Goal: Check status

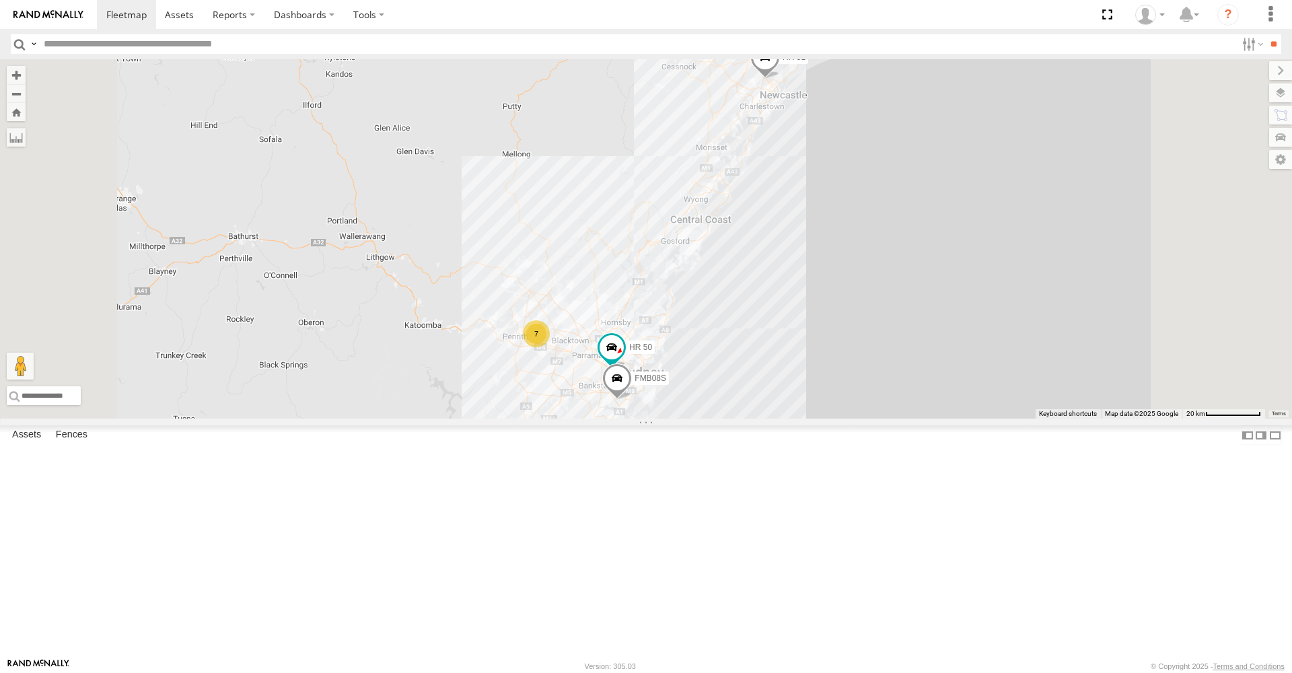
click at [780, 79] on span at bounding box center [765, 60] width 30 height 36
click at [732, 332] on div "HR 51 FMB08S HR 50 HR 51 All Assets Wallsend Rd Sandgate -32.87205 , 151.70774 …" at bounding box center [646, 238] width 1292 height 359
click at [780, 79] on span at bounding box center [765, 60] width 30 height 36
click at [652, 362] on span at bounding box center [640, 350] width 24 height 24
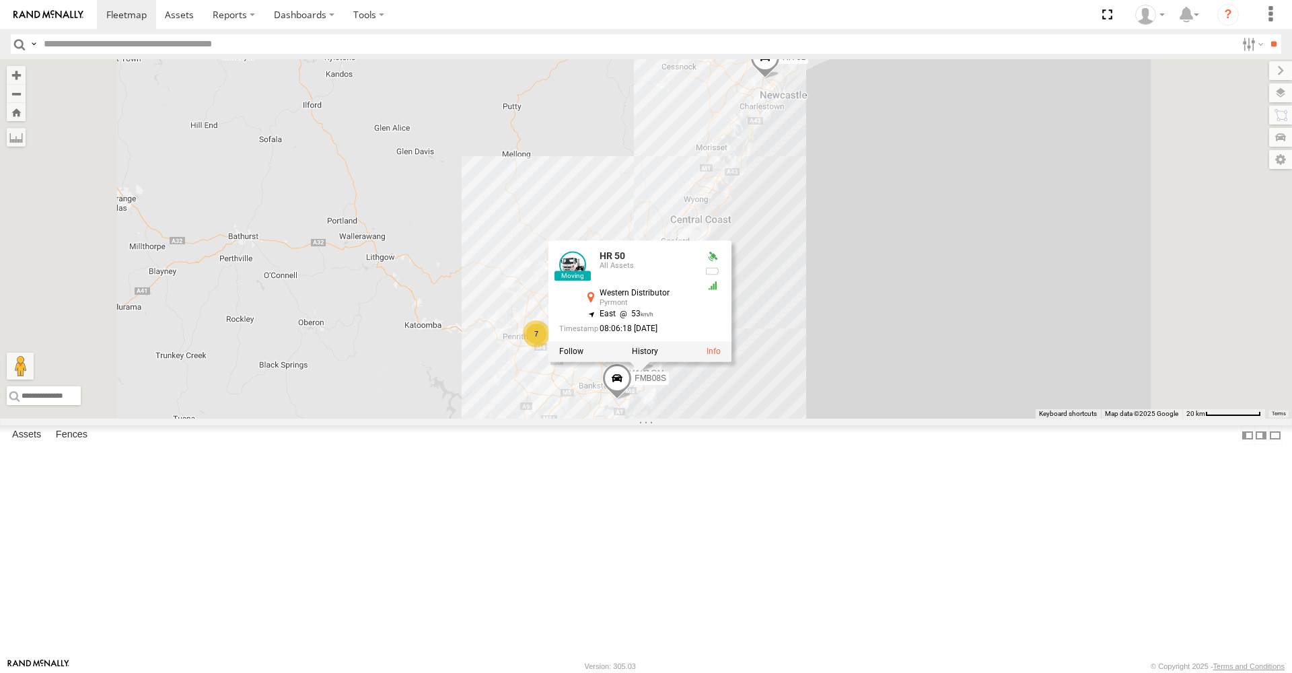
click at [913, 418] on div "7 HR 51 FMB08S HR 50 HR 50 All Assets Western Distributor Pyrmont -33.87084 , 1…" at bounding box center [646, 238] width 1292 height 359
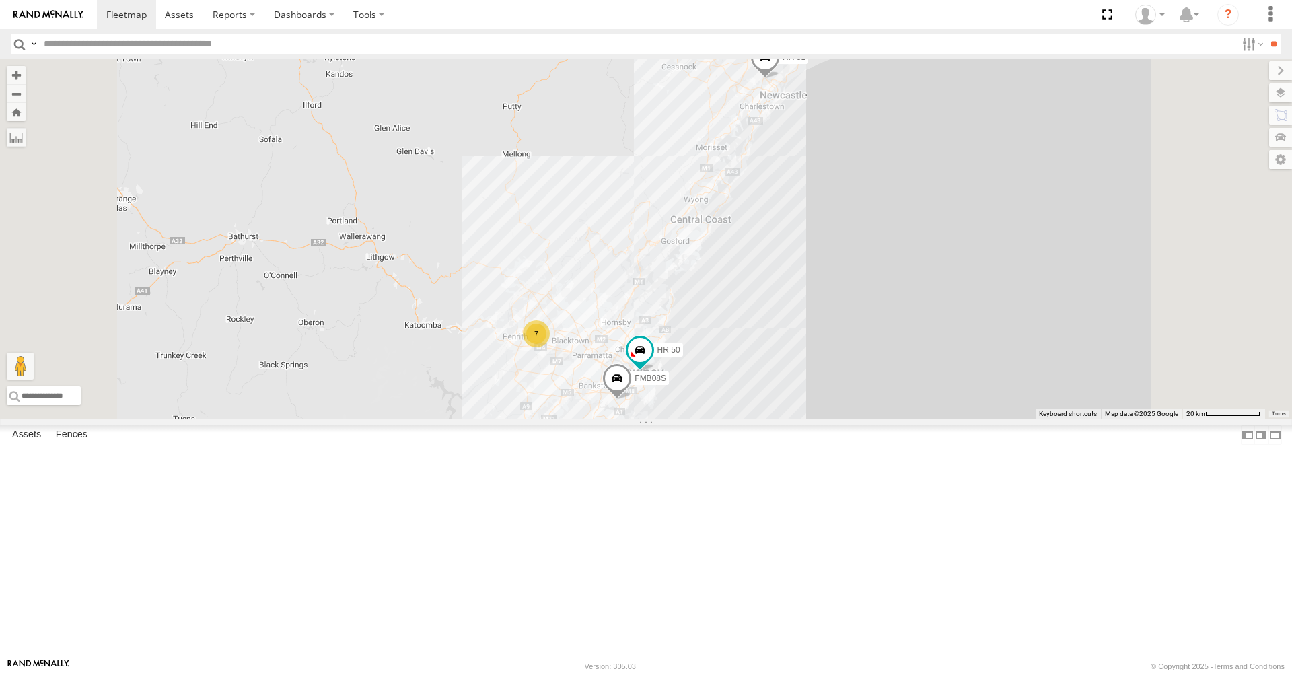
click at [632, 400] on span at bounding box center [617, 381] width 30 height 36
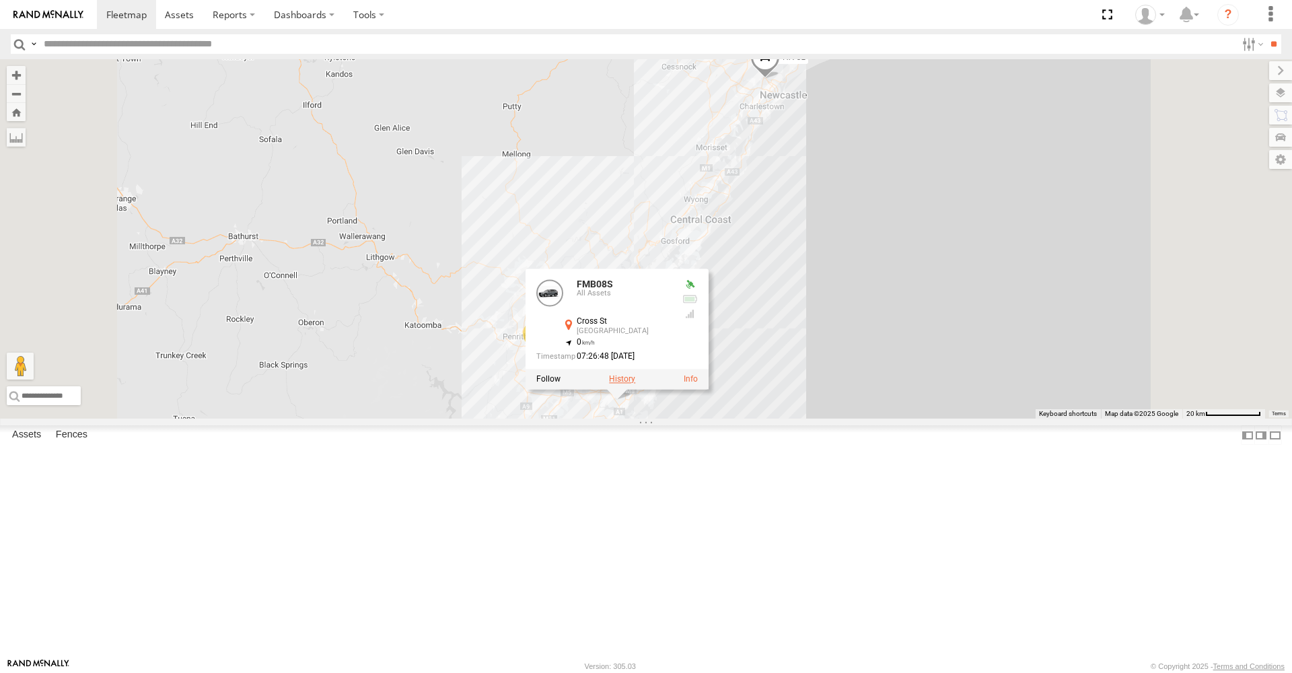
click at [708, 390] on div at bounding box center [616, 379] width 183 height 20
click at [635, 384] on label at bounding box center [622, 379] width 26 height 9
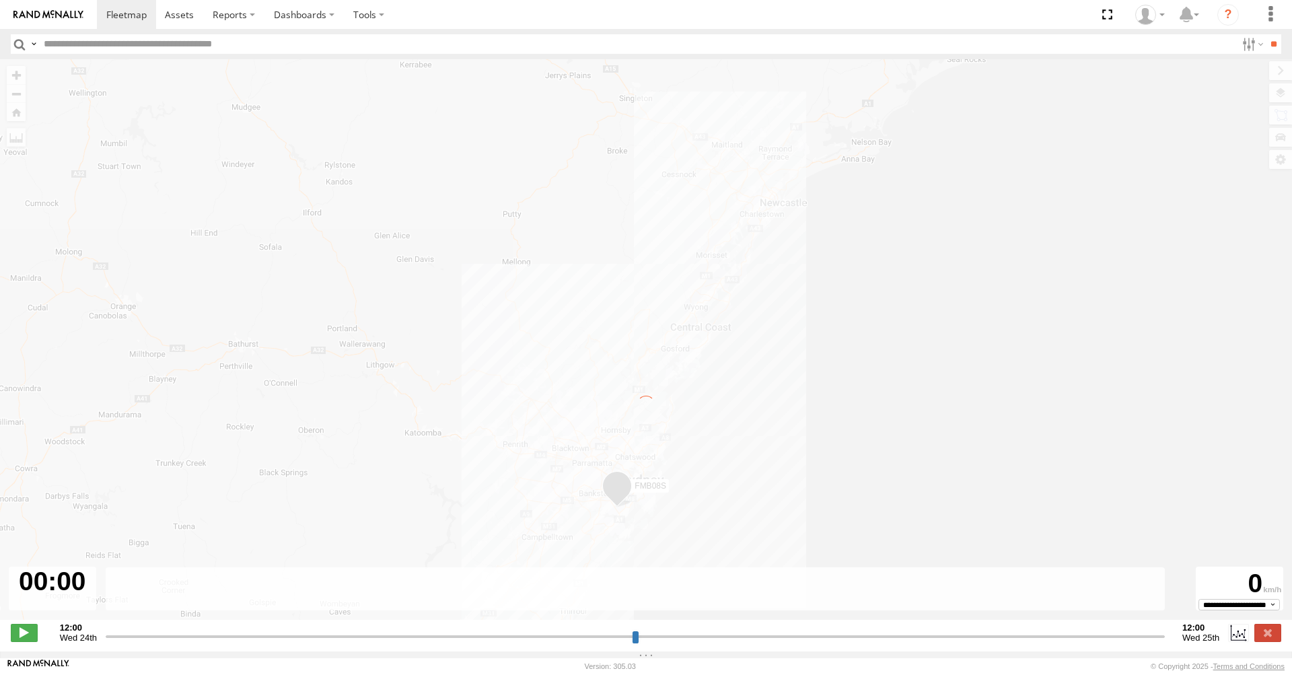
type input "**********"
